Goal: Find specific page/section: Find specific page/section

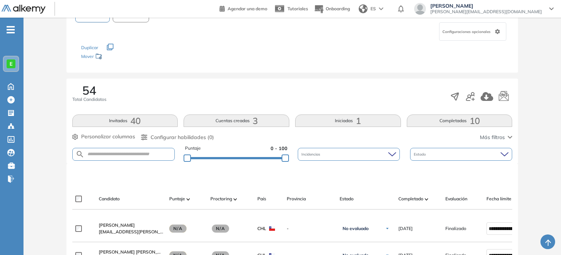
scroll to position [60, 0]
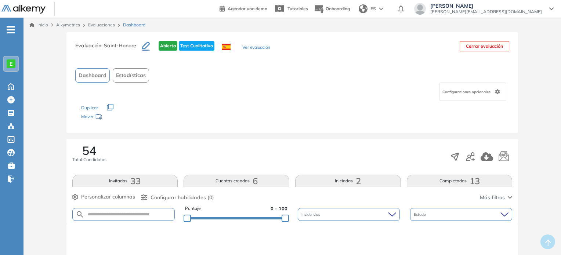
click at [104, 25] on link "Evaluaciones" at bounding box center [101, 25] width 27 height 6
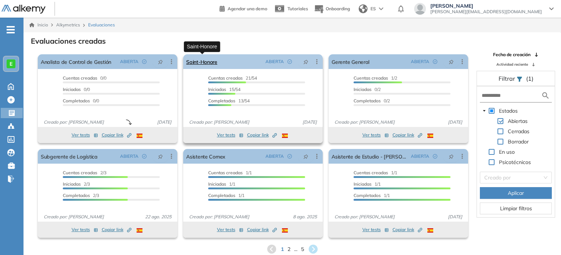
click at [211, 63] on link "Saint-Honore" at bounding box center [201, 61] width 31 height 15
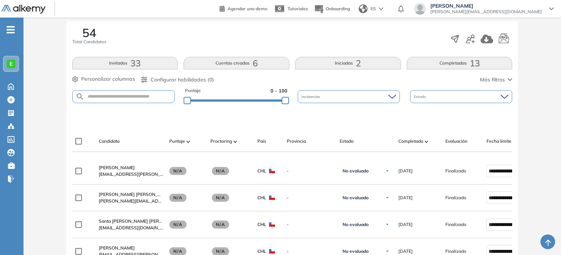
scroll to position [117, 0]
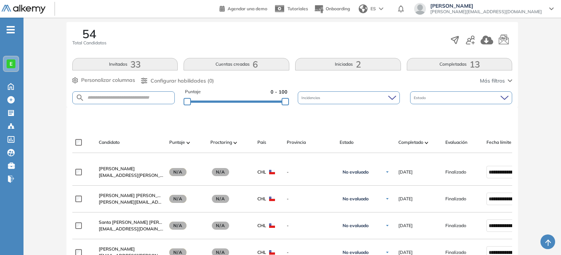
click at [457, 64] on button "Completadas 13" at bounding box center [460, 64] width 106 height 12
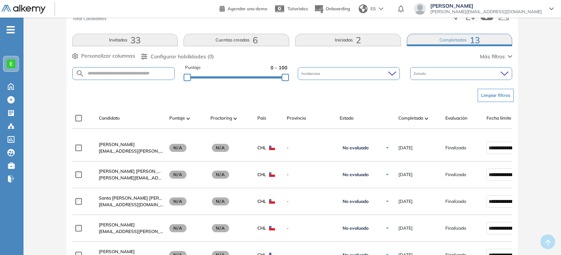
scroll to position [0, 0]
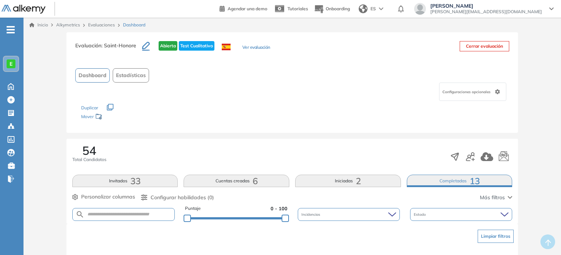
click at [95, 25] on link "Evaluaciones" at bounding box center [101, 25] width 27 height 6
